Goal: Task Accomplishment & Management: Manage account settings

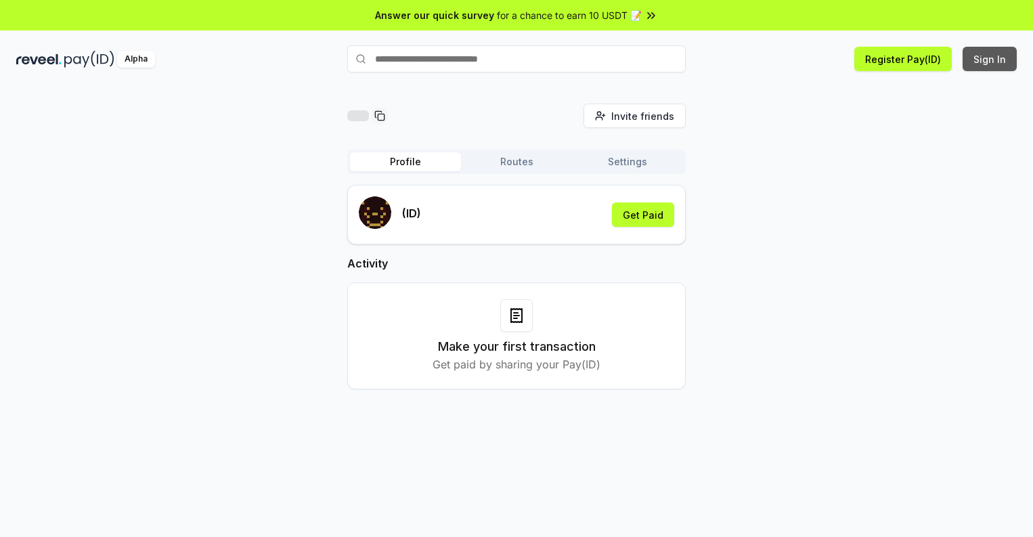
click at [990, 59] on button "Sign In" at bounding box center [990, 59] width 54 height 24
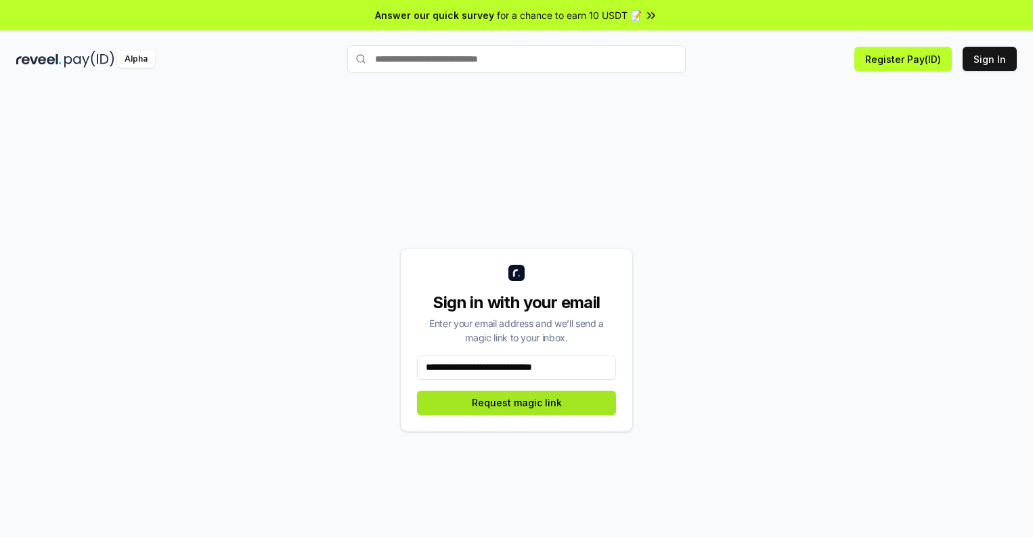
type input "**********"
click at [517, 402] on button "Request magic link" at bounding box center [516, 403] width 199 height 24
